Goal: Transaction & Acquisition: Book appointment/travel/reservation

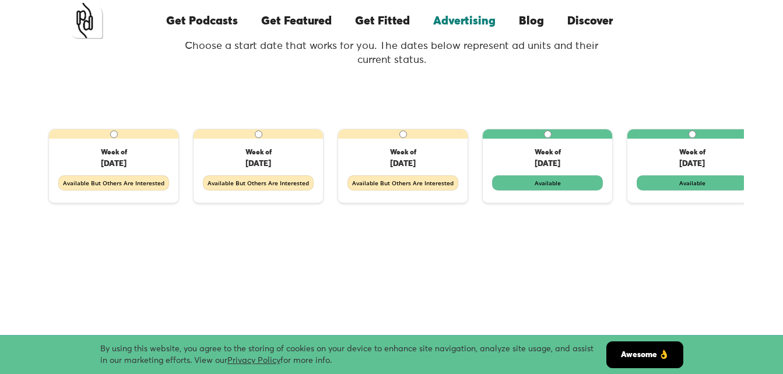
scroll to position [327, 0]
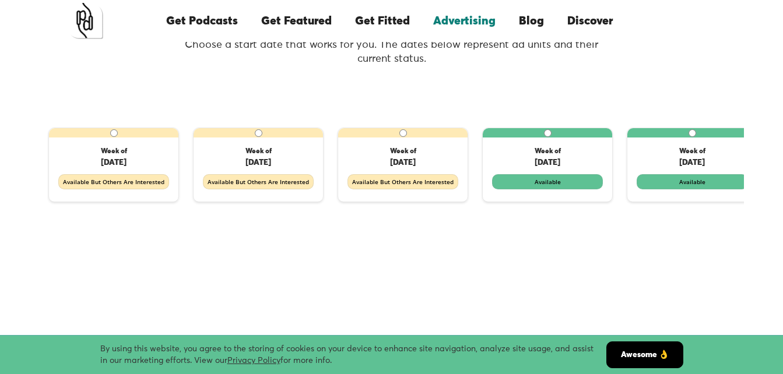
click at [500, 192] on label "1 of 3" at bounding box center [547, 164] width 129 height 73
click at [544, 137] on input "1 of 3" at bounding box center [548, 133] width 8 height 8
radio input "true"
click at [512, 188] on label "1 of 3" at bounding box center [547, 164] width 129 height 73
click at [544, 137] on input "1 of 3" at bounding box center [548, 133] width 8 height 8
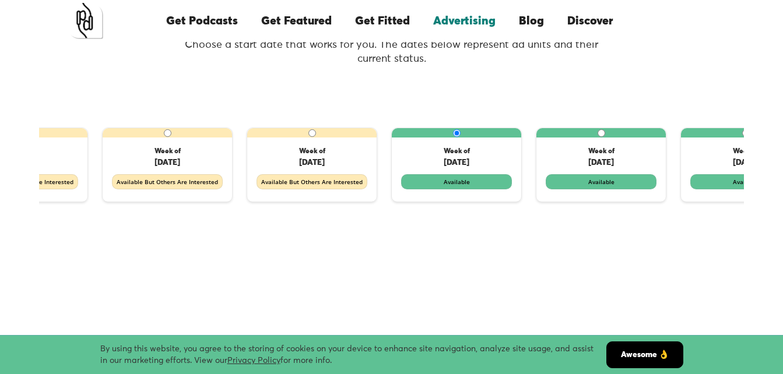
scroll to position [0, 93]
click at [460, 180] on label "1 of 3" at bounding box center [454, 164] width 129 height 73
click at [458, 137] on input "1 of 3" at bounding box center [455, 133] width 8 height 8
click at [460, 180] on label "1 of 3" at bounding box center [454, 164] width 129 height 73
click at [458, 137] on input "1 of 3" at bounding box center [455, 133] width 8 height 8
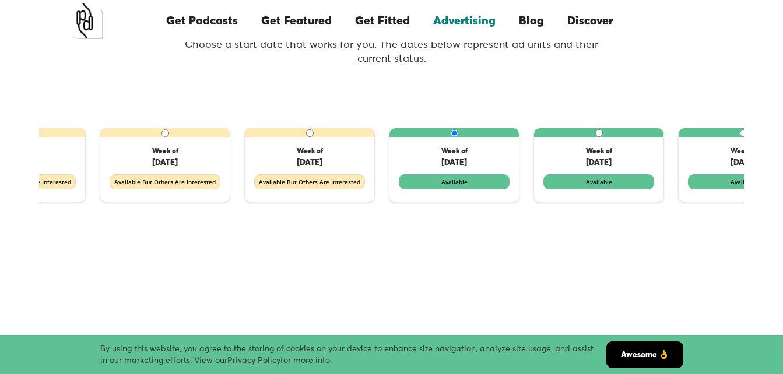
click at [460, 180] on label "1 of 3" at bounding box center [454, 164] width 129 height 73
click at [458, 137] on input "1 of 3" at bounding box center [455, 133] width 8 height 8
drag, startPoint x: 460, startPoint y: 180, endPoint x: 488, endPoint y: 173, distance: 28.7
click at [488, 173] on label "1 of 3" at bounding box center [454, 164] width 129 height 73
click at [458, 137] on input "1 of 3" at bounding box center [455, 133] width 8 height 8
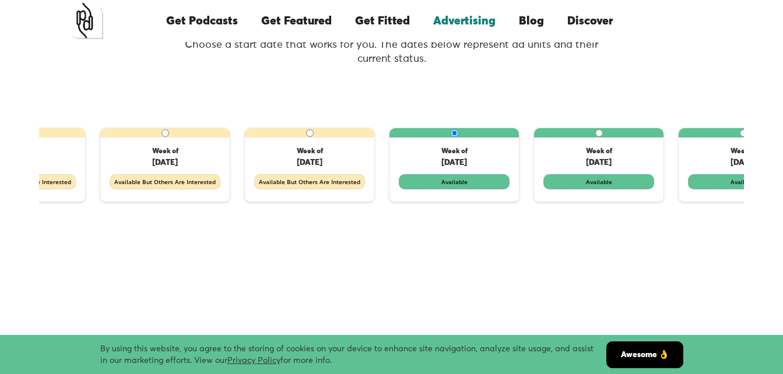
click at [488, 173] on label "1 of 3" at bounding box center [454, 164] width 129 height 73
click at [458, 137] on input "1 of 3" at bounding box center [455, 133] width 8 height 8
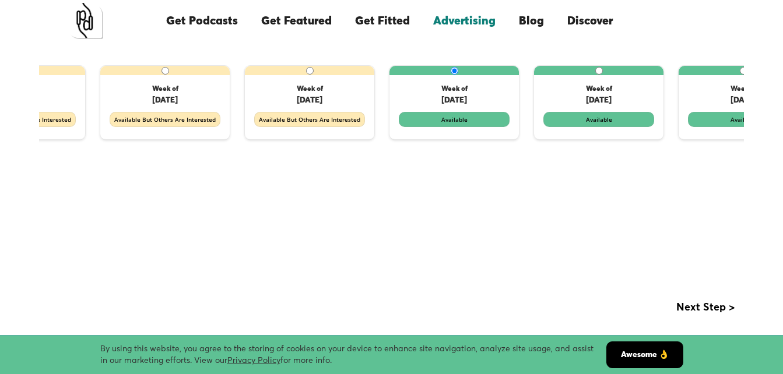
scroll to position [420, 0]
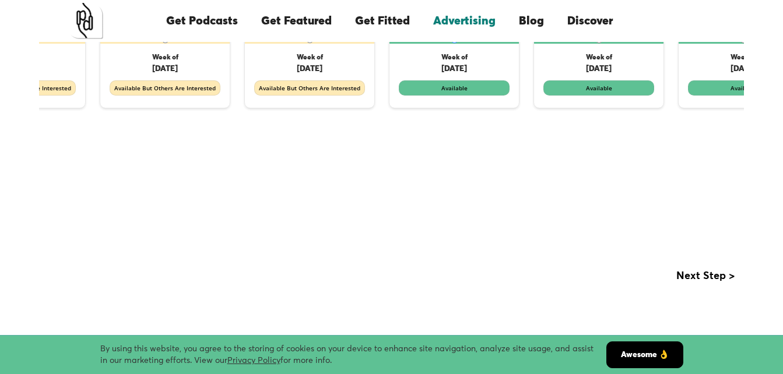
click at [493, 50] on label "1 of 3" at bounding box center [454, 70] width 129 height 73
click at [458, 43] on input "1 of 3" at bounding box center [455, 40] width 8 height 8
click at [692, 276] on div "Next Step >" at bounding box center [705, 277] width 58 height 12
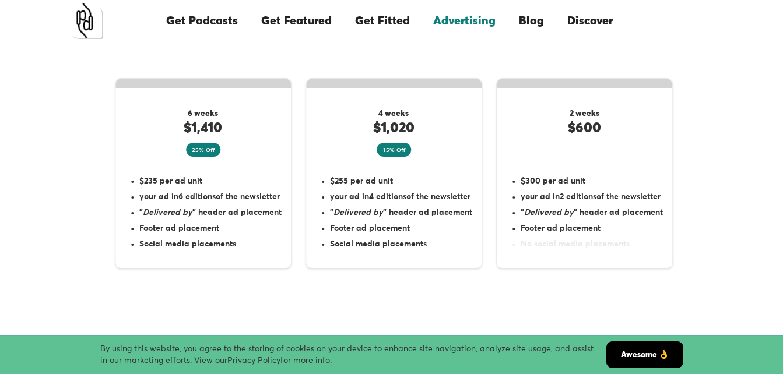
scroll to position [350, 0]
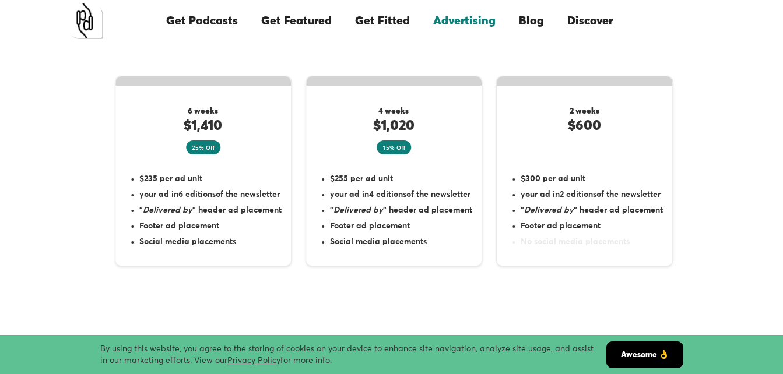
click at [289, 23] on link "Get Featured" at bounding box center [297, 21] width 94 height 40
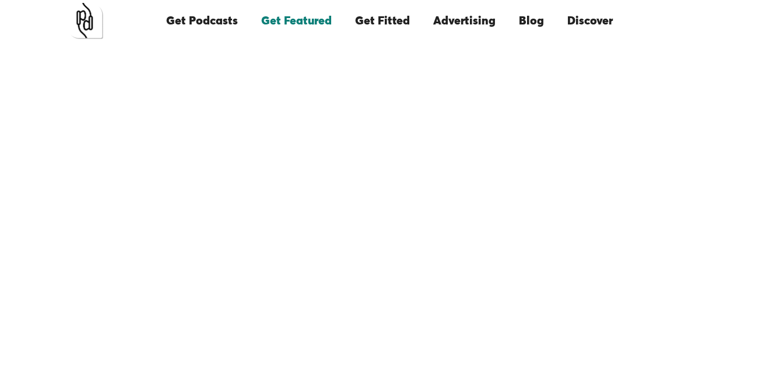
scroll to position [233, 0]
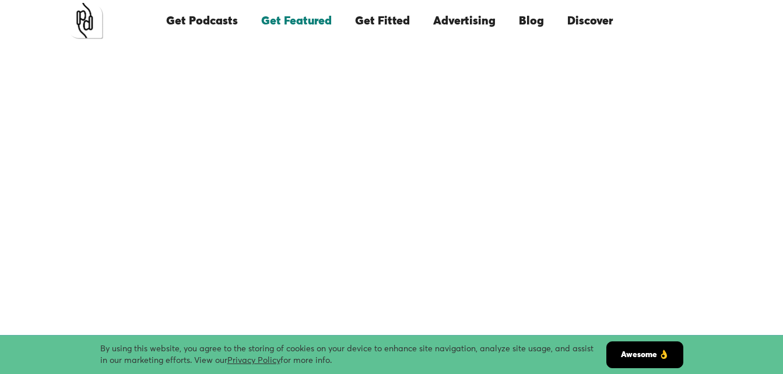
scroll to position [4, 0]
